Goal: Navigation & Orientation: Understand site structure

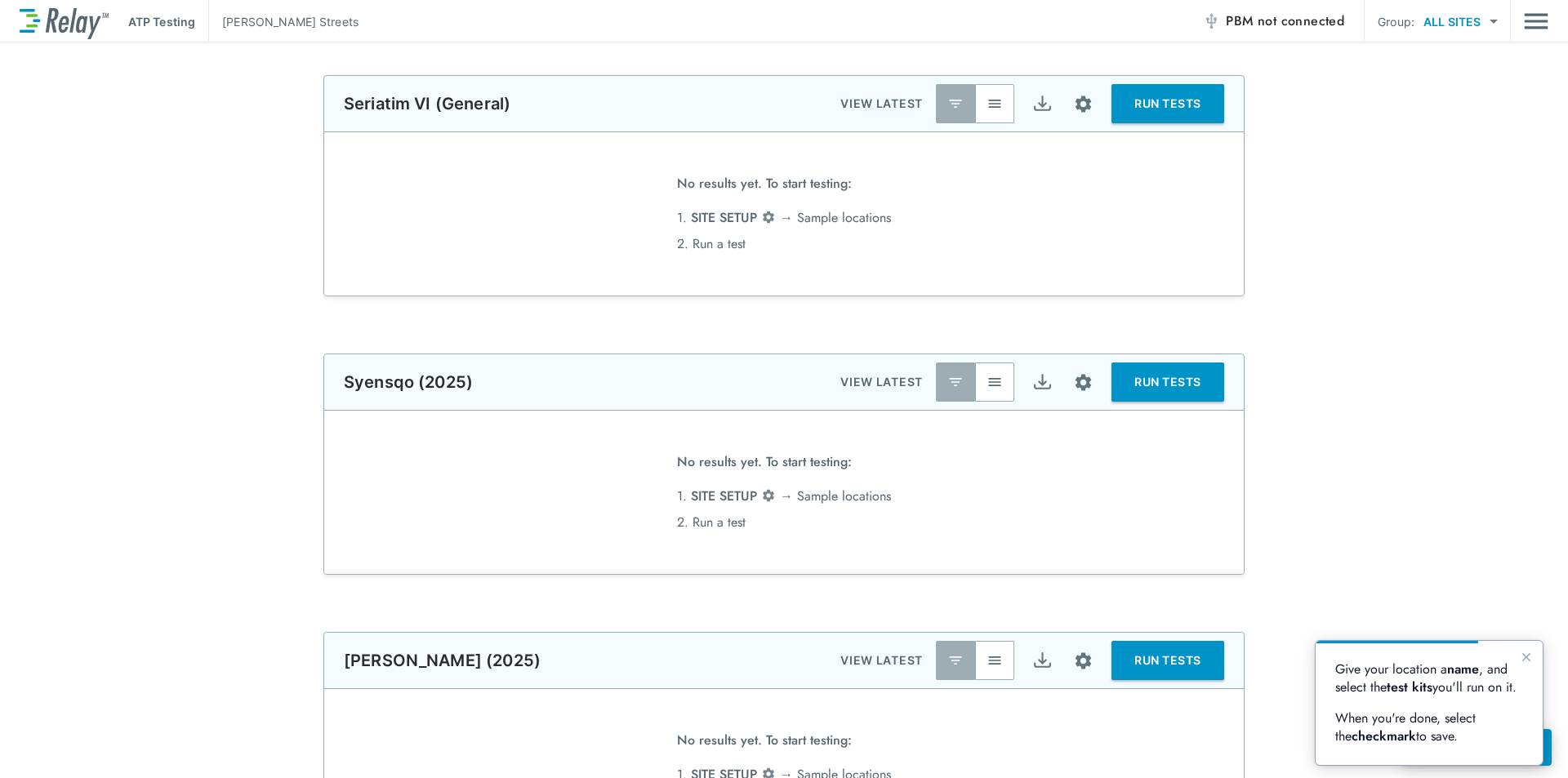
click at [88, 19] on img at bounding box center [64, 22] width 89 height 35
click at [56, 32] on img at bounding box center [64, 22] width 89 height 35
click at [166, 28] on p "ATP Testing" at bounding box center [161, 22] width 67 height 17
click at [256, 25] on p "Matt Streets" at bounding box center [290, 22] width 136 height 17
click at [1486, 23] on body "**********" at bounding box center [784, 389] width 1568 height 778
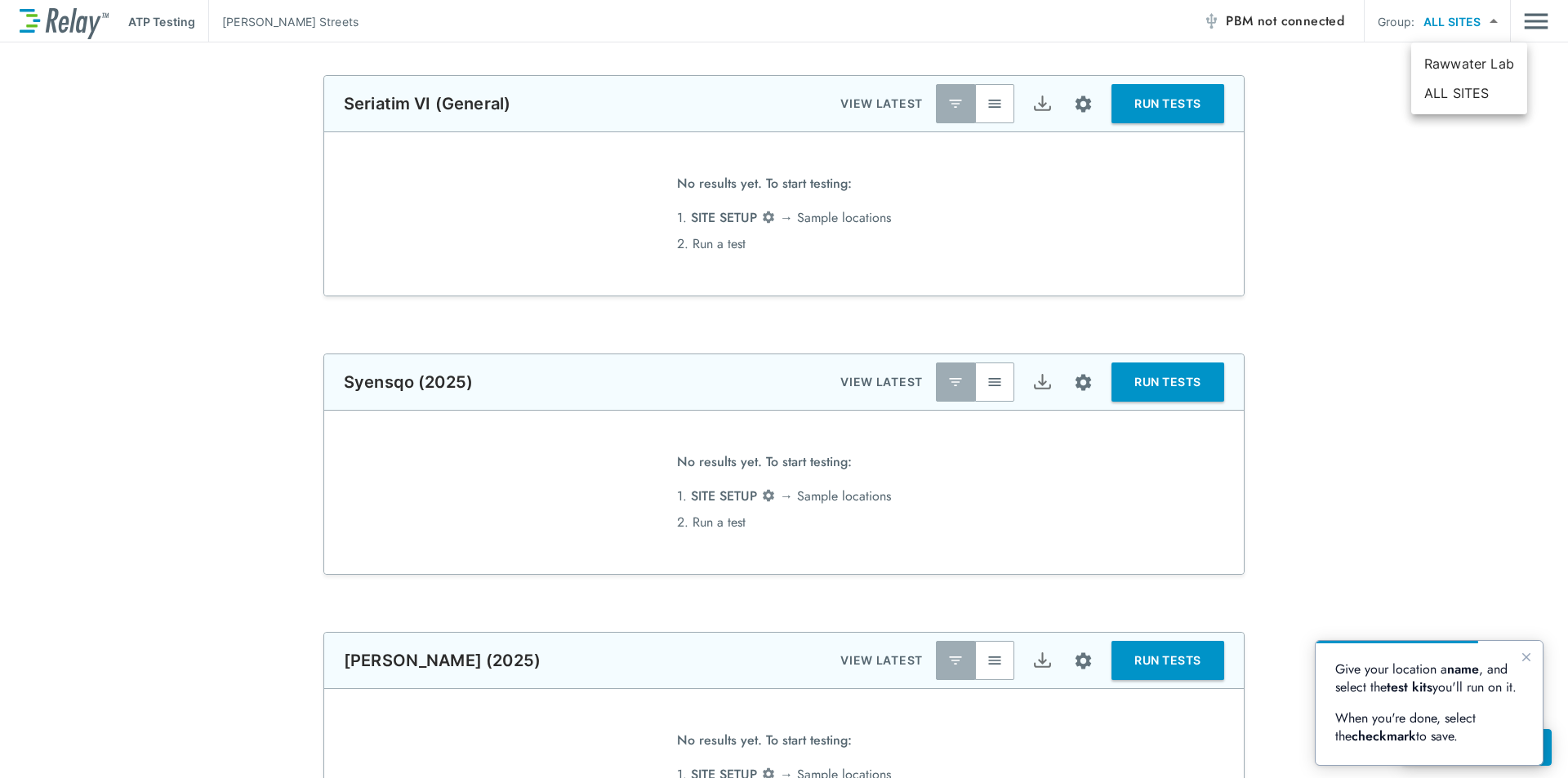
click at [1531, 20] on div at bounding box center [784, 389] width 1568 height 778
click at [1531, 658] on icon "Close guide" at bounding box center [1527, 658] width 13 height 13
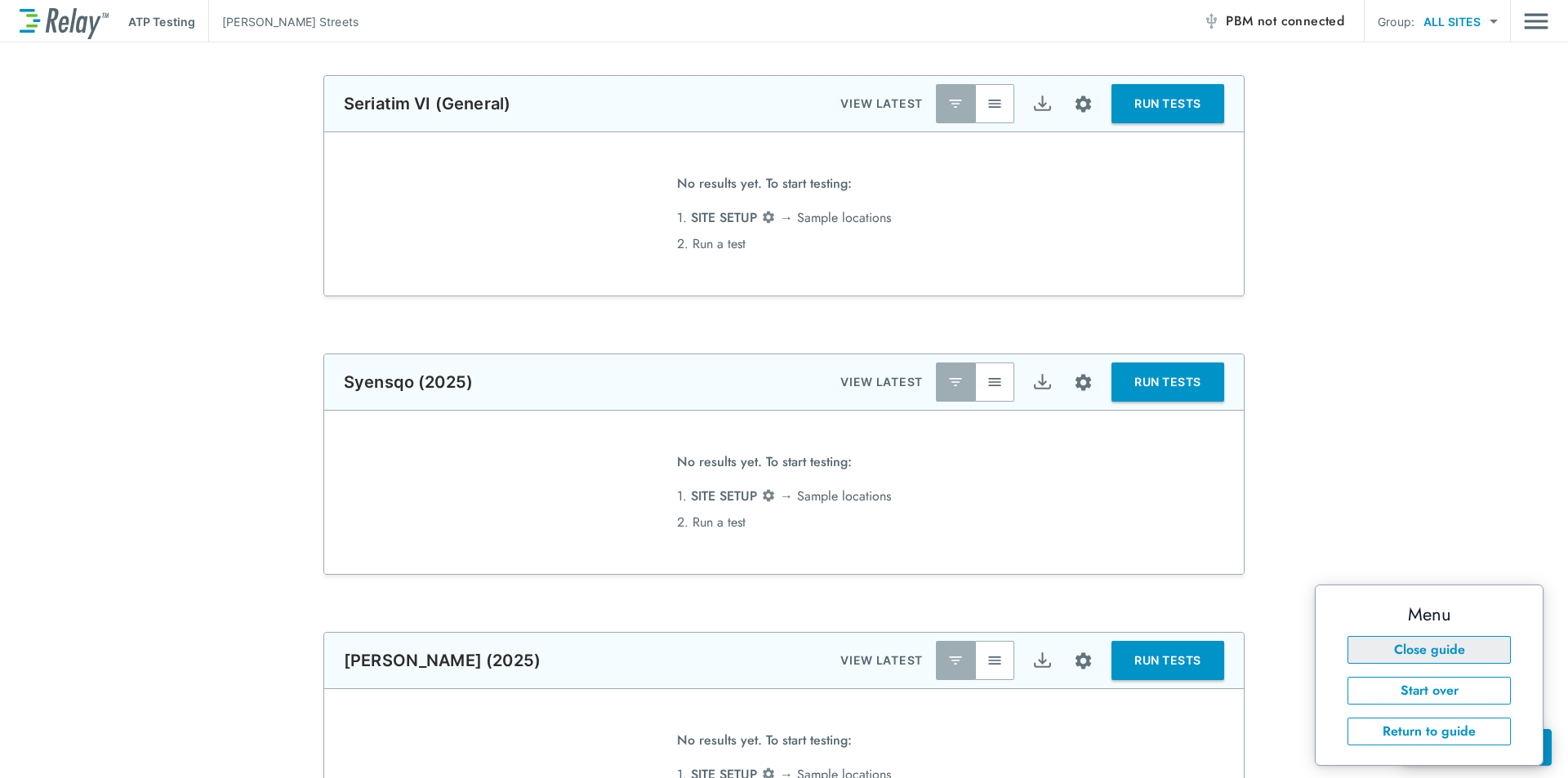
click at [1482, 659] on button "Close guide" at bounding box center [1429, 649] width 163 height 28
